Goal: Navigation & Orientation: Understand site structure

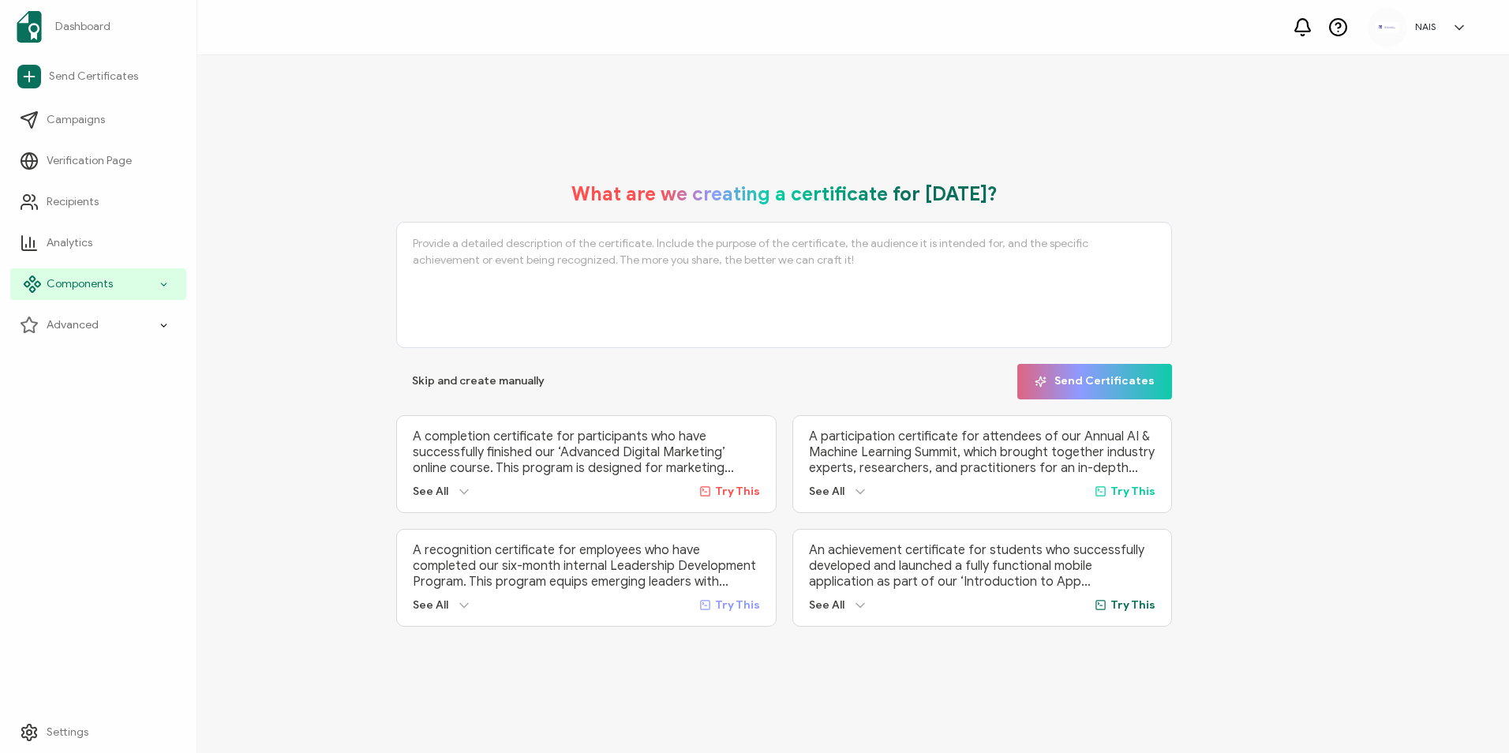
click at [162, 288] on icon at bounding box center [164, 284] width 10 height 18
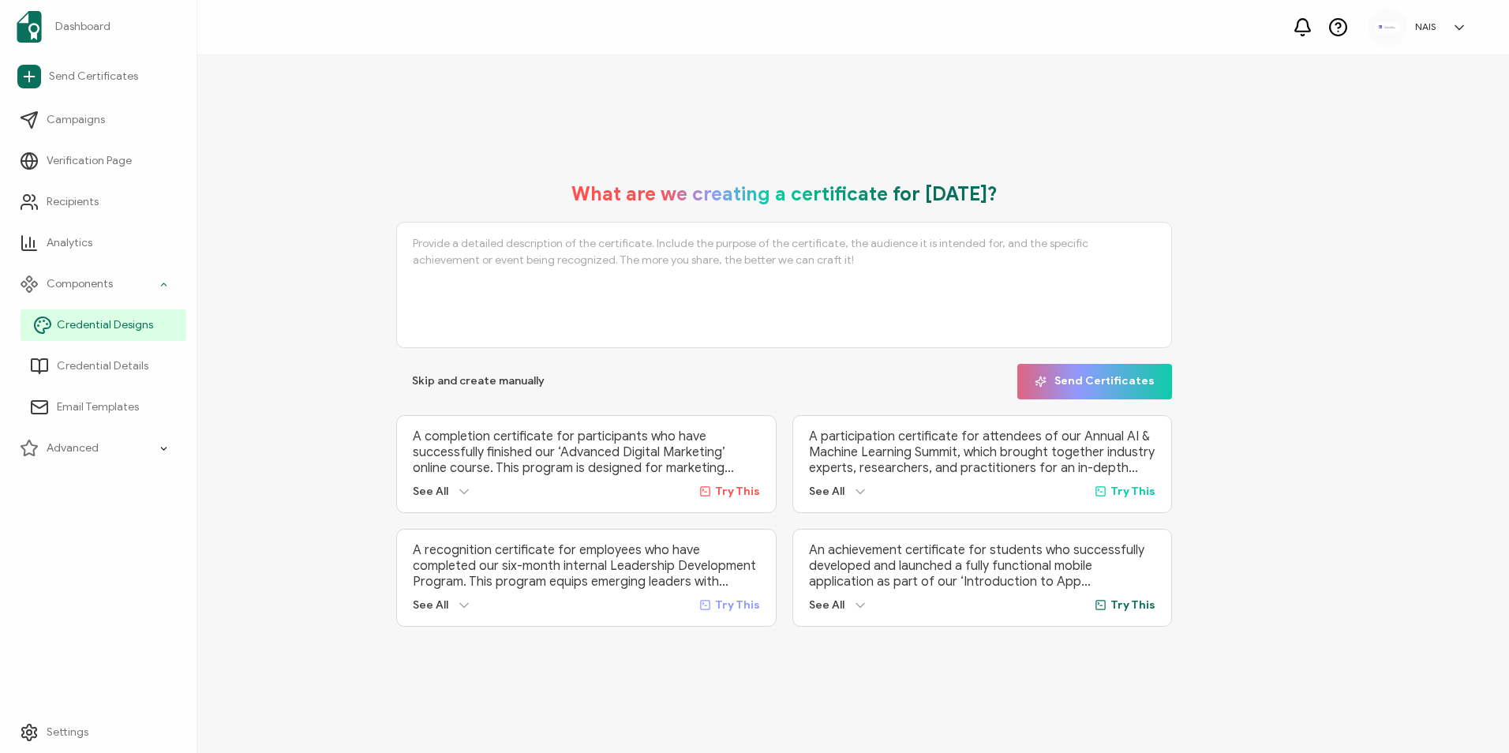
click at [104, 335] on link "Credential Designs" at bounding box center [104, 325] width 166 height 32
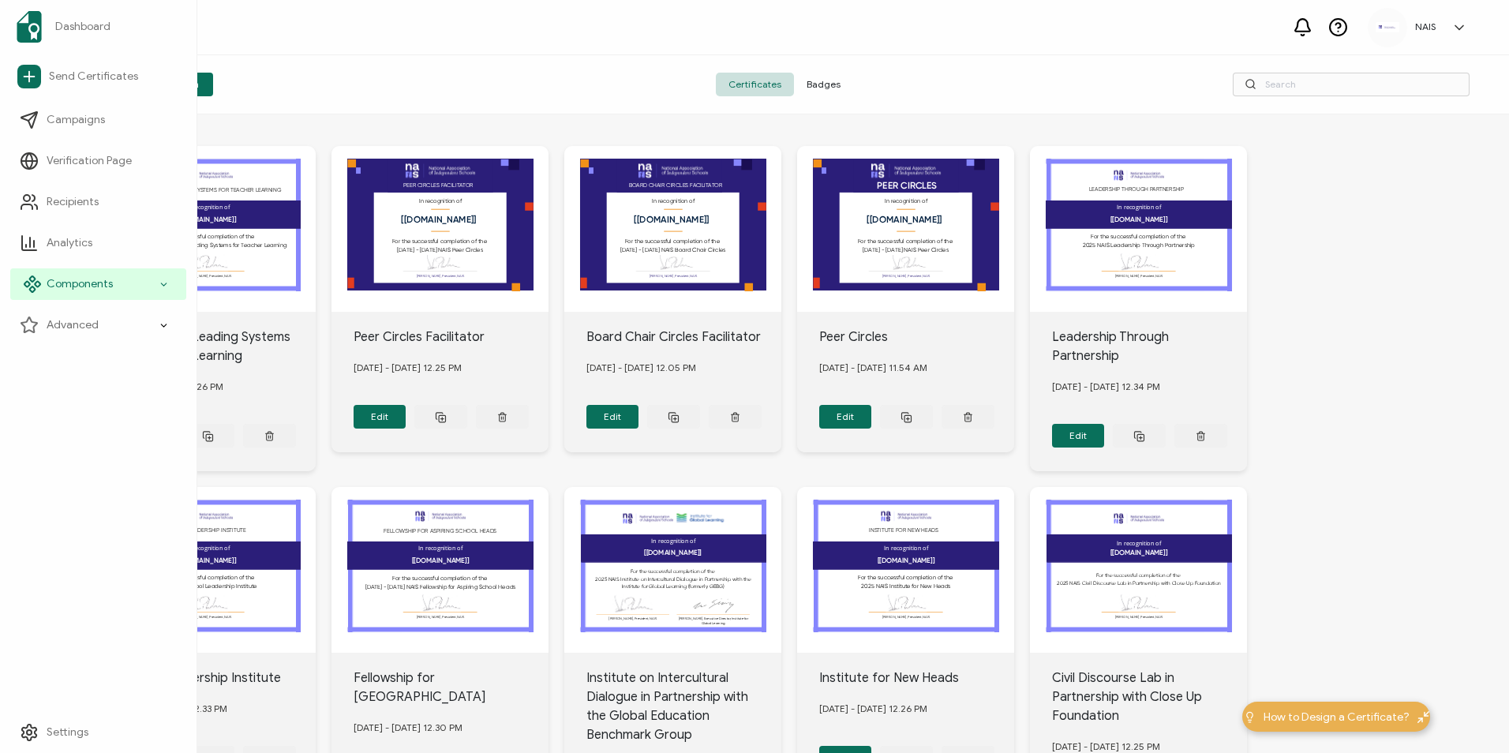
click at [93, 294] on div "Components" at bounding box center [98, 284] width 176 height 32
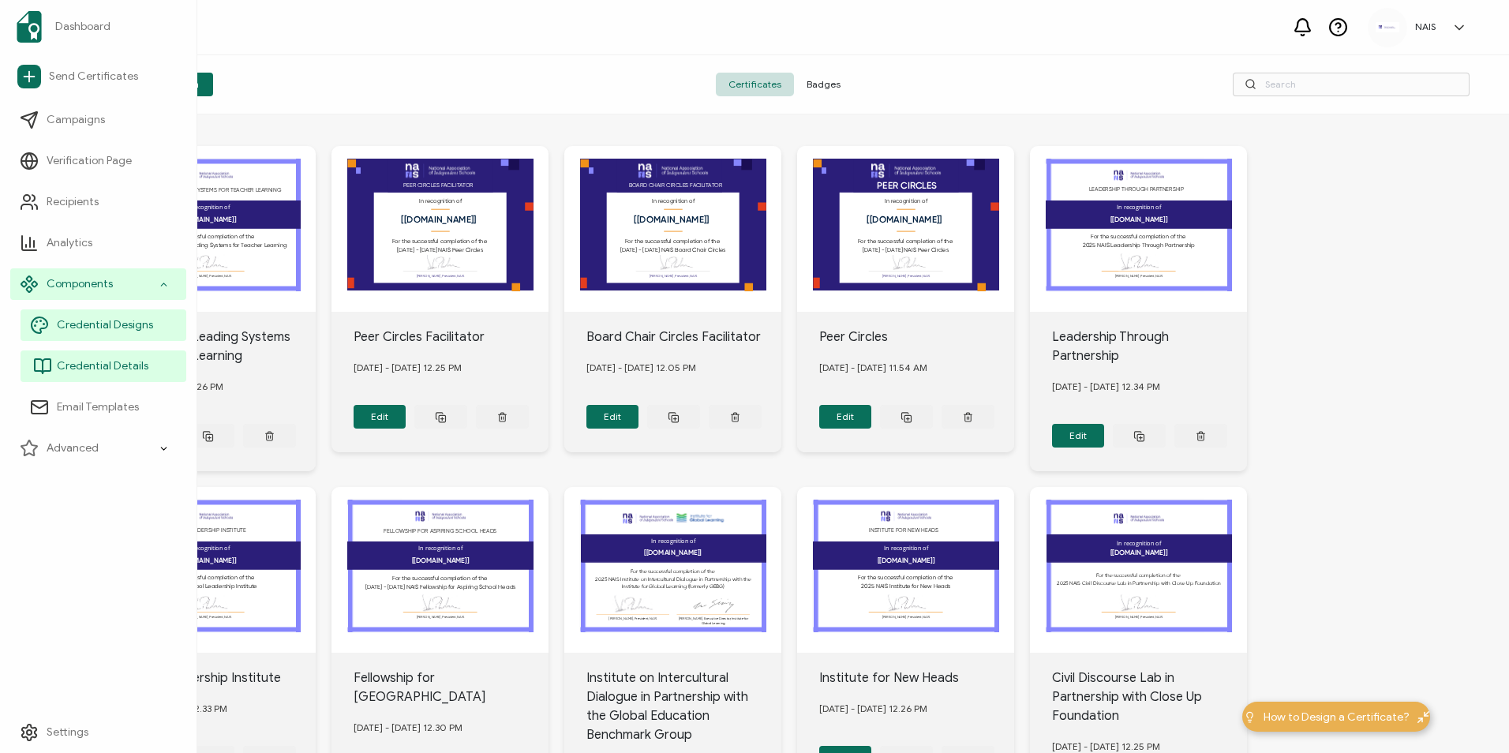
click at [88, 367] on span "Credential Details" at bounding box center [103, 366] width 92 height 16
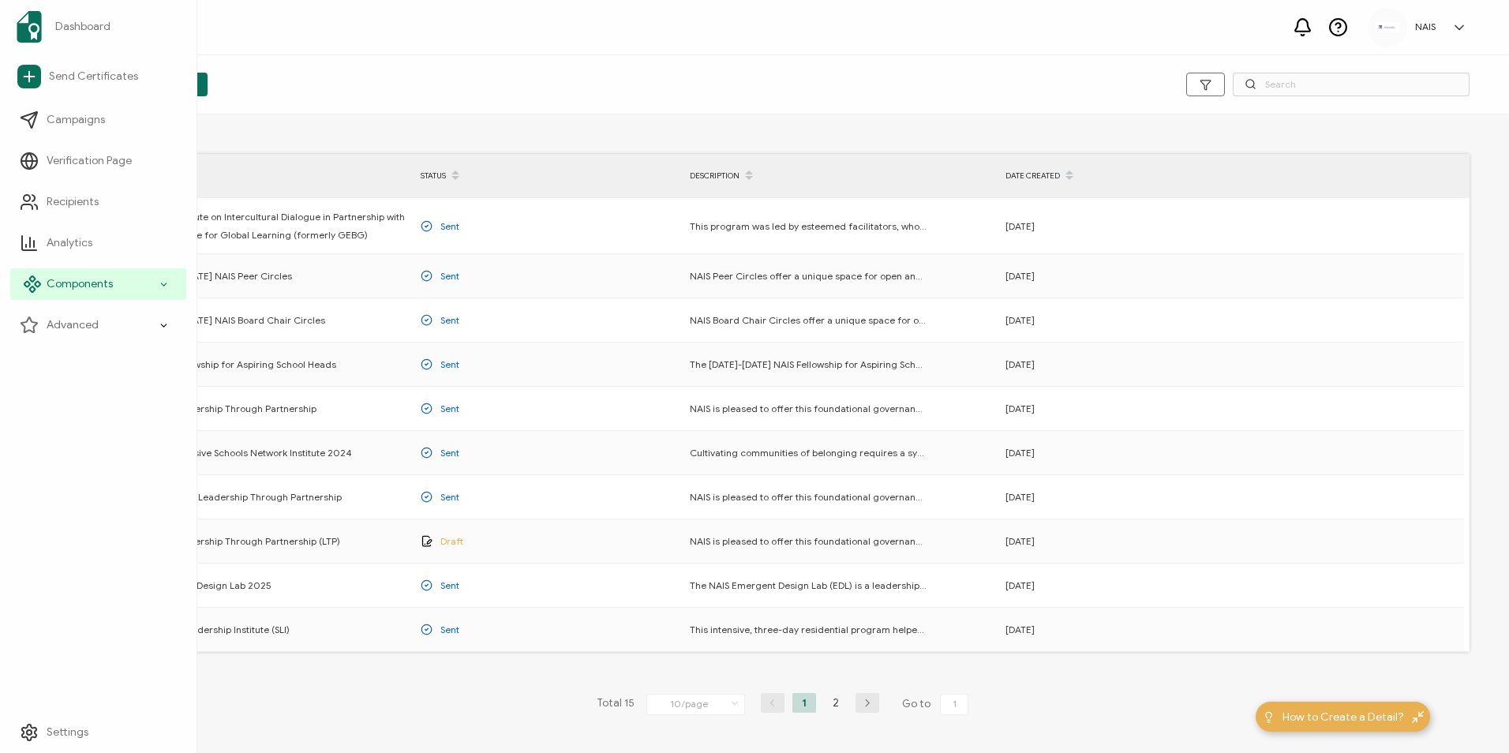
click at [80, 279] on span "Components" at bounding box center [80, 284] width 66 height 16
click at [81, 288] on span "Components" at bounding box center [80, 284] width 66 height 16
click at [108, 290] on span "Components" at bounding box center [80, 284] width 66 height 16
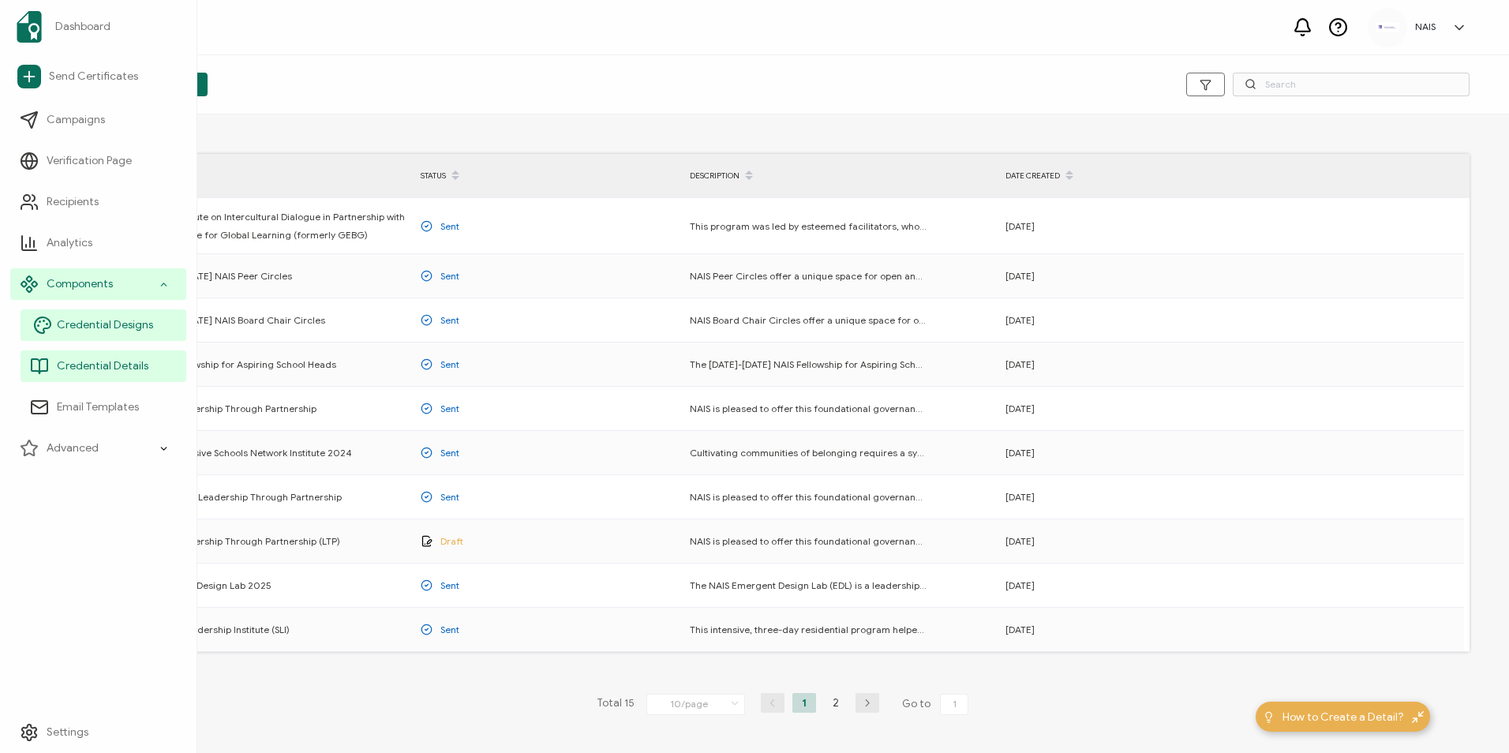
click at [109, 339] on link "Credential Designs" at bounding box center [104, 325] width 166 height 32
